Goal: Task Accomplishment & Management: Use online tool/utility

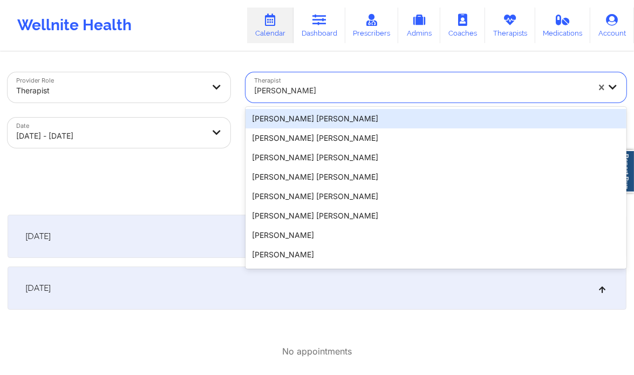
click at [351, 93] on div at bounding box center [421, 90] width 335 height 13
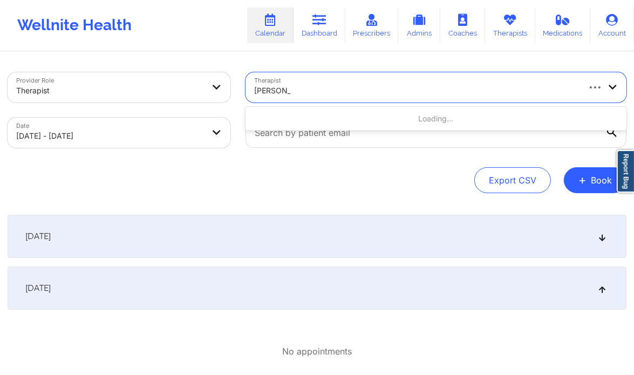
type input "[PERSON_NAME]"
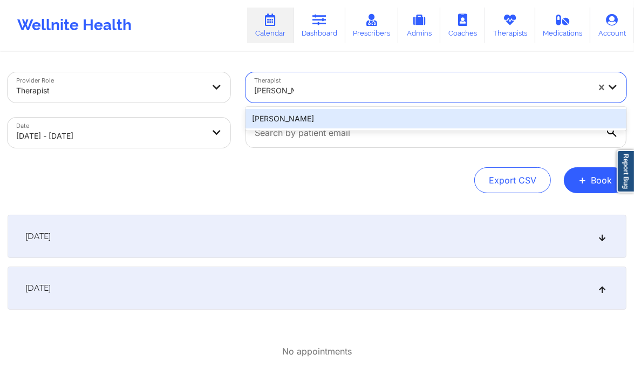
click at [351, 115] on div "[PERSON_NAME]" at bounding box center [436, 118] width 381 height 19
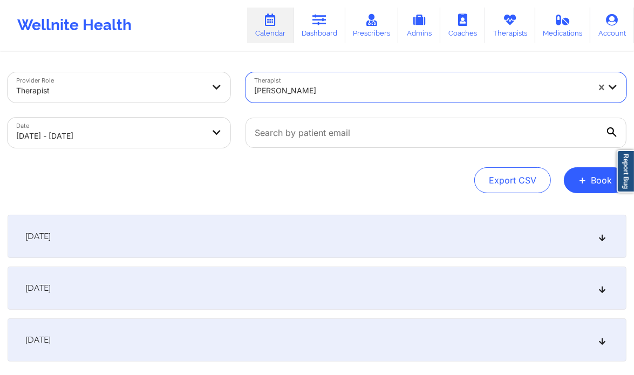
select select "2025-11"
select select "2026-0"
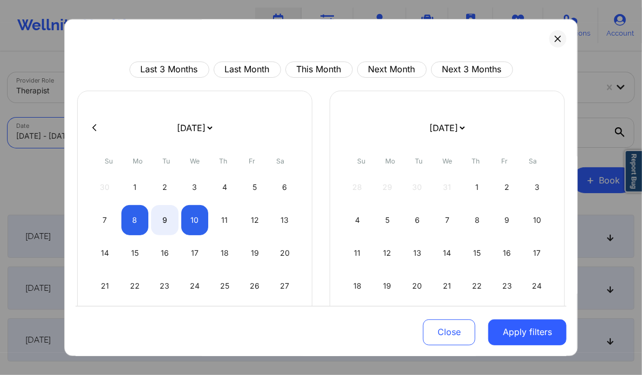
click at [154, 137] on body "Wellnite Health Calendar Dashboard Prescribers Admins Coaches Therapists Medica…" at bounding box center [321, 187] width 642 height 375
click at [93, 125] on icon at bounding box center [94, 128] width 4 height 8
select select "2025-10"
select select "2025-11"
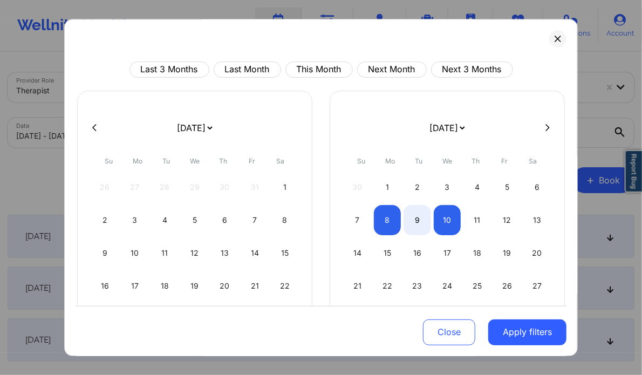
click at [93, 125] on icon at bounding box center [94, 128] width 4 height 8
select select "2025-9"
select select "2025-10"
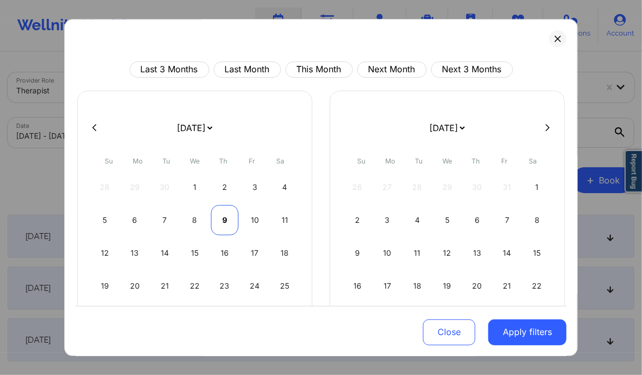
click at [216, 221] on div "9" at bounding box center [225, 220] width 28 height 30
select select "2025-9"
select select "2025-10"
select select "2025-9"
select select "2025-10"
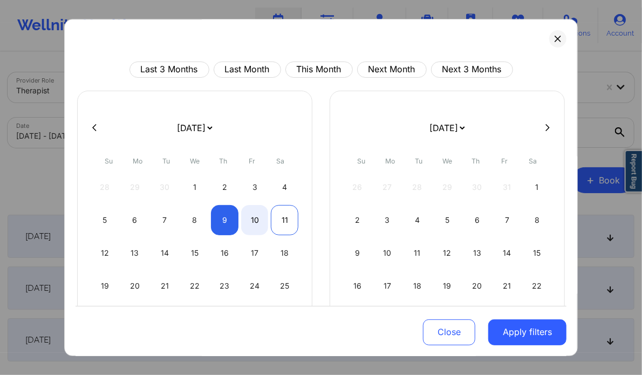
click at [278, 220] on div "11" at bounding box center [285, 220] width 28 height 30
select select "2025-9"
select select "2025-10"
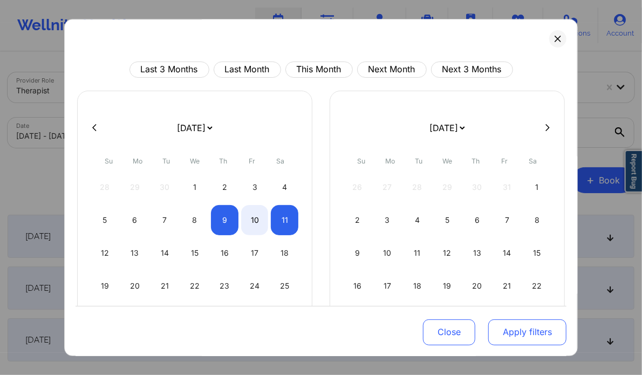
click at [514, 338] on button "Apply filters" at bounding box center [527, 332] width 78 height 26
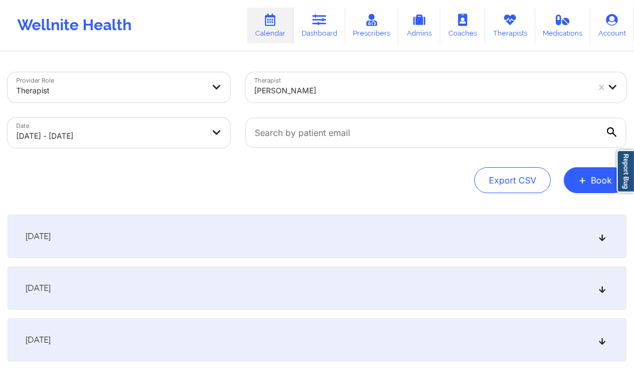
click at [592, 282] on div "[DATE]" at bounding box center [317, 288] width 619 height 43
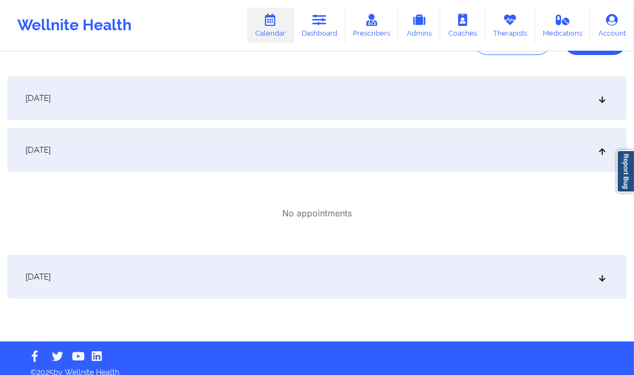
scroll to position [141, 0]
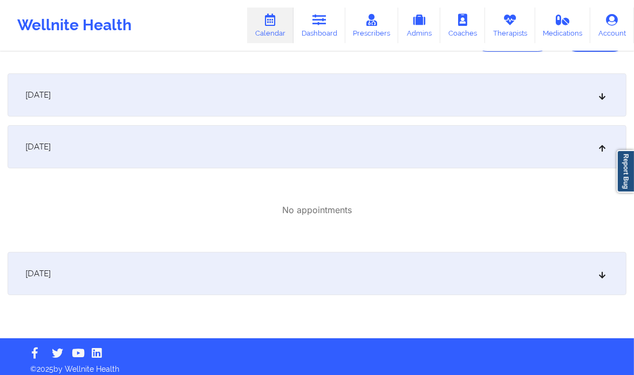
click at [502, 104] on div "[DATE]" at bounding box center [317, 94] width 619 height 43
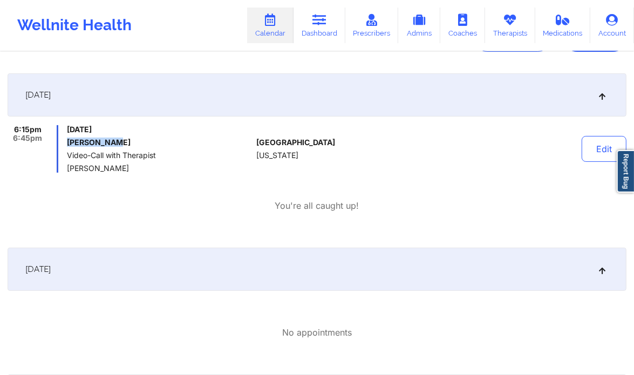
drag, startPoint x: 118, startPoint y: 142, endPoint x: 64, endPoint y: 143, distance: 53.4
click at [64, 143] on div "6:15pm 6:45pm [DATE] [PERSON_NAME] Video-Call with Therapist [PERSON_NAME]" at bounding box center [130, 148] width 244 height 47
copy h6 "[PERSON_NAME]"
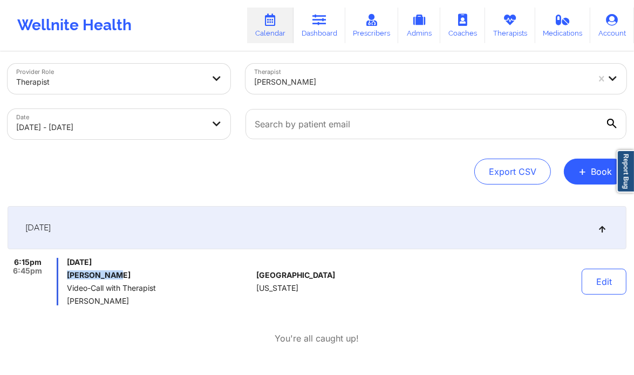
scroll to position [0, 0]
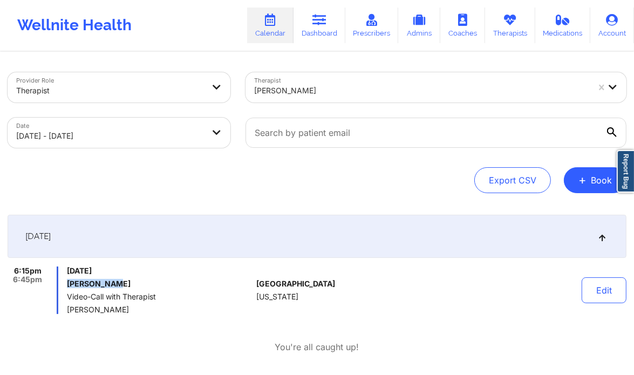
select select "2025-9"
select select "2025-10"
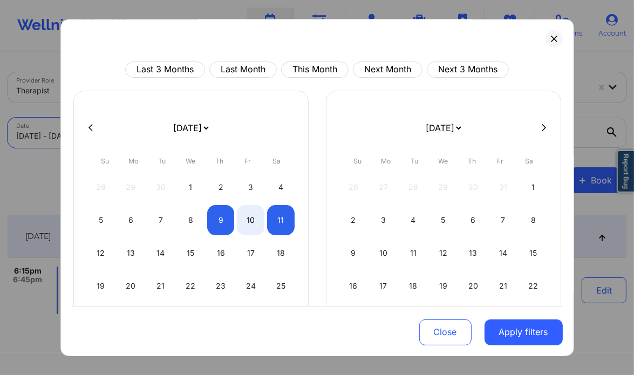
click at [112, 133] on body "Wellnite Health Calendar Dashboard Prescribers Admins Coaches Therapists Medica…" at bounding box center [317, 187] width 634 height 375
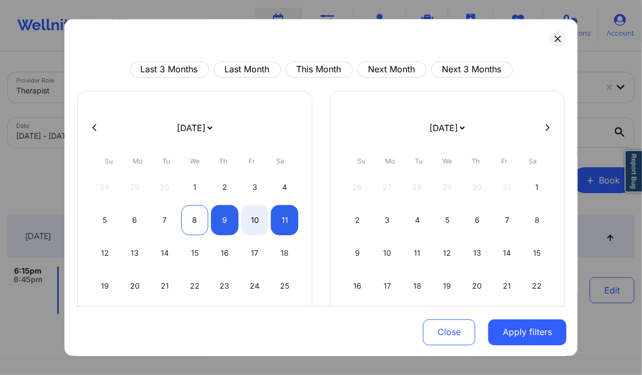
click at [195, 225] on div "8" at bounding box center [195, 220] width 28 height 30
select select "2025-9"
select select "2025-10"
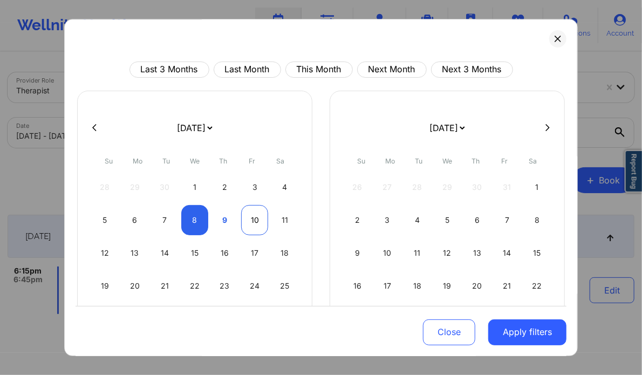
select select "2025-9"
select select "2025-10"
select select "2025-9"
select select "2025-10"
click at [272, 222] on div "11" at bounding box center [285, 220] width 28 height 30
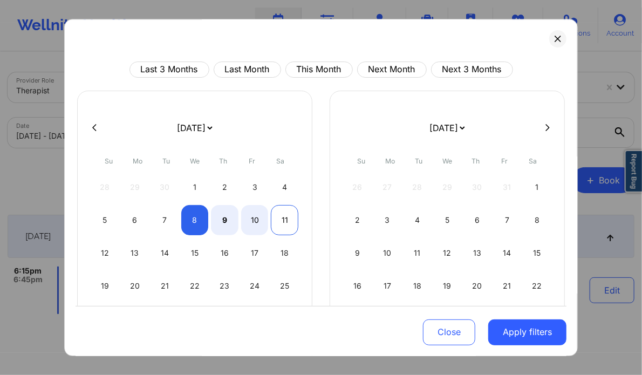
select select "2025-9"
select select "2025-10"
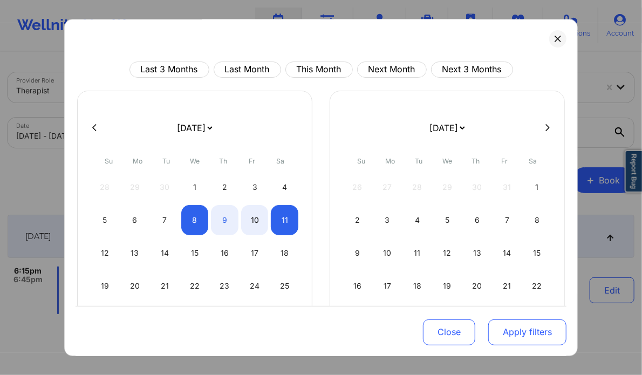
click at [514, 333] on button "Apply filters" at bounding box center [527, 332] width 78 height 26
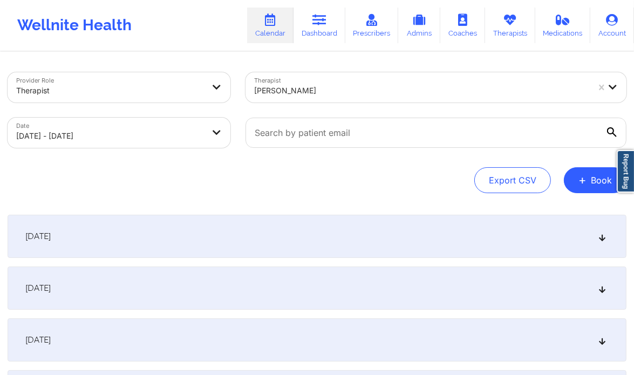
click at [376, 233] on div "[DATE]" at bounding box center [317, 236] width 619 height 43
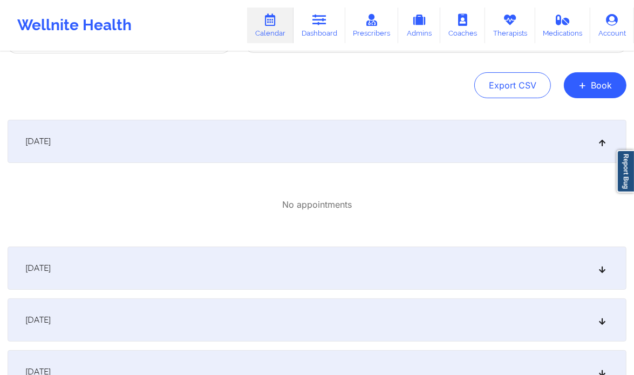
scroll to position [99, 0]
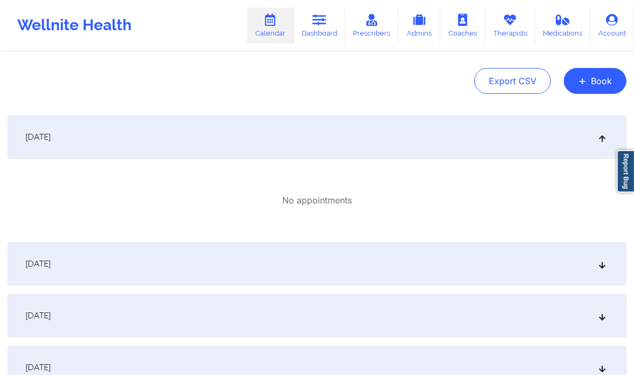
click at [323, 257] on div "[DATE]" at bounding box center [317, 263] width 619 height 43
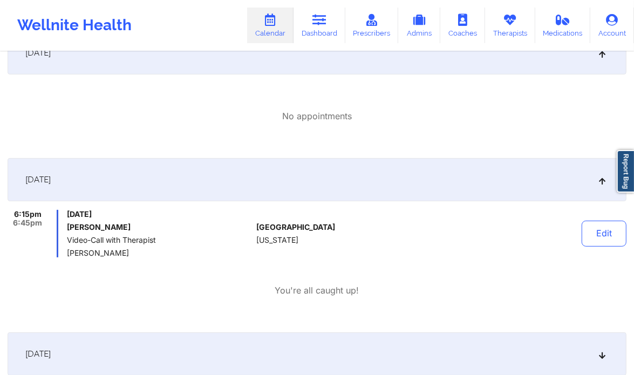
scroll to position [185, 0]
